Goal: Task Accomplishment & Management: Manage account settings

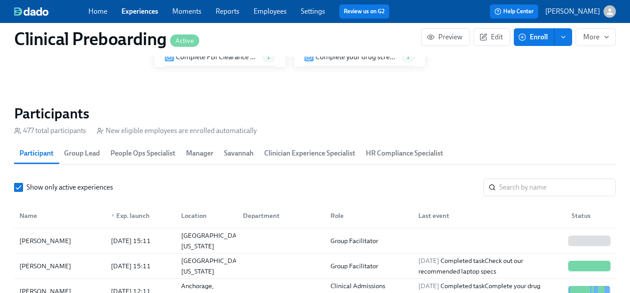
scroll to position [84, 0]
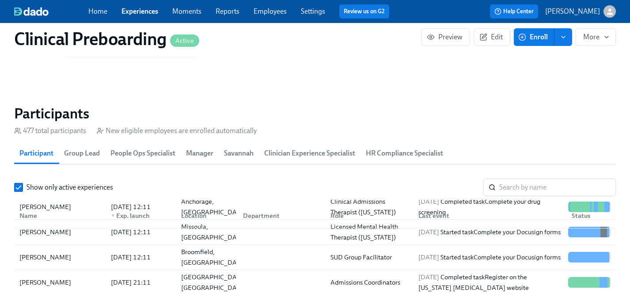
click at [265, 10] on link "Employees" at bounding box center [270, 11] width 33 height 8
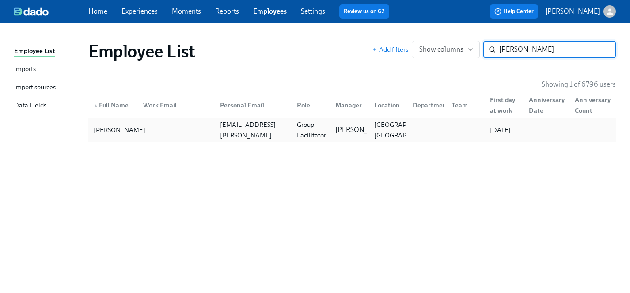
type input "[PERSON_NAME]"
click at [103, 132] on div "[PERSON_NAME]" at bounding box center [119, 130] width 59 height 11
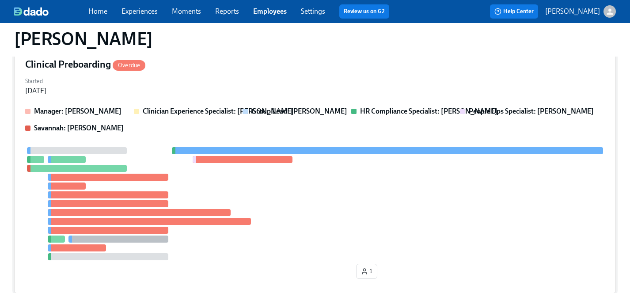
scroll to position [141, 0]
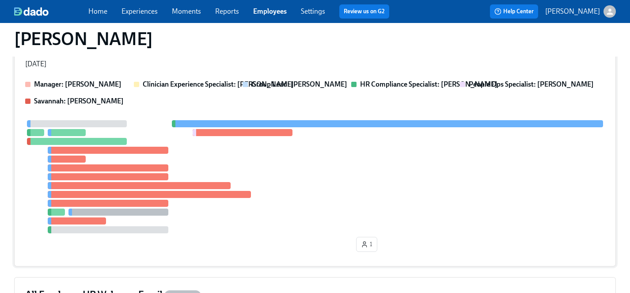
click at [264, 181] on div at bounding box center [315, 176] width 580 height 113
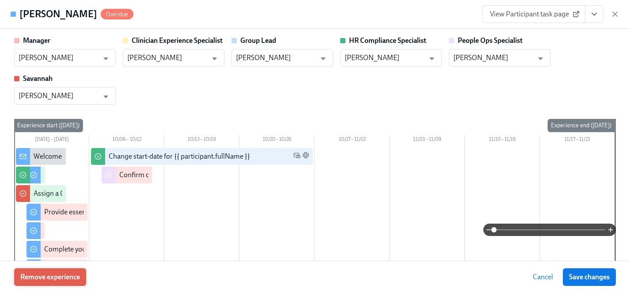
click at [57, 279] on span "Remove experience" at bounding box center [50, 277] width 60 height 9
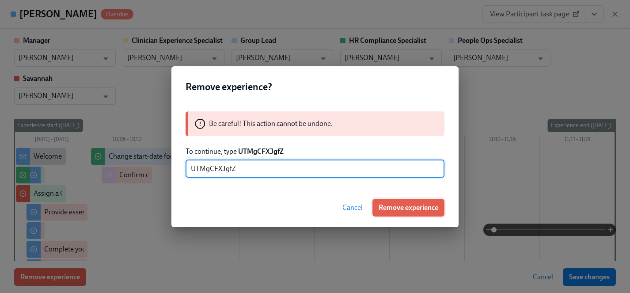
type input "UTMgCFXJgfZ"
click at [404, 208] on span "Remove experience" at bounding box center [409, 207] width 60 height 9
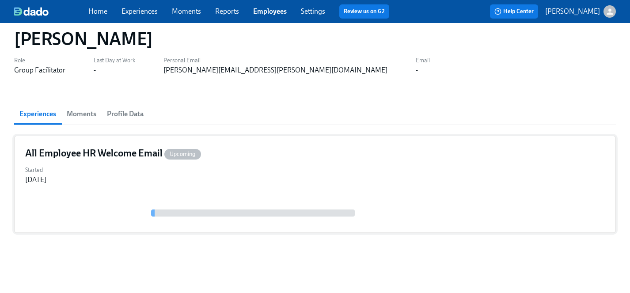
scroll to position [0, 0]
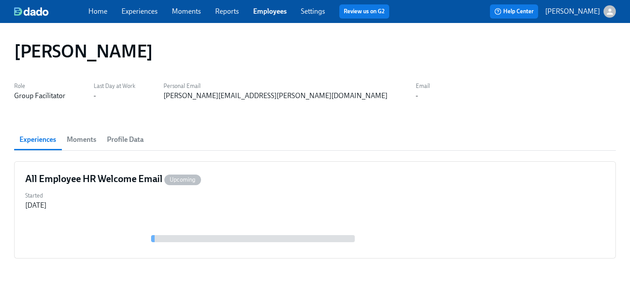
click at [133, 14] on link "Experiences" at bounding box center [140, 11] width 36 height 8
